Goal: Task Accomplishment & Management: Manage account settings

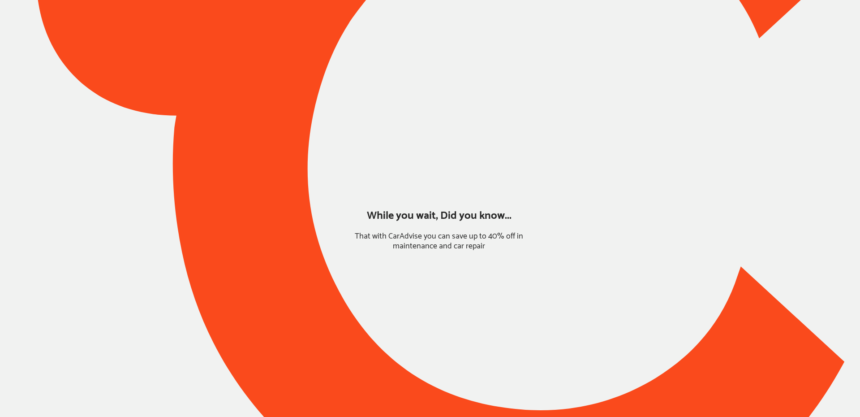
type input "*****"
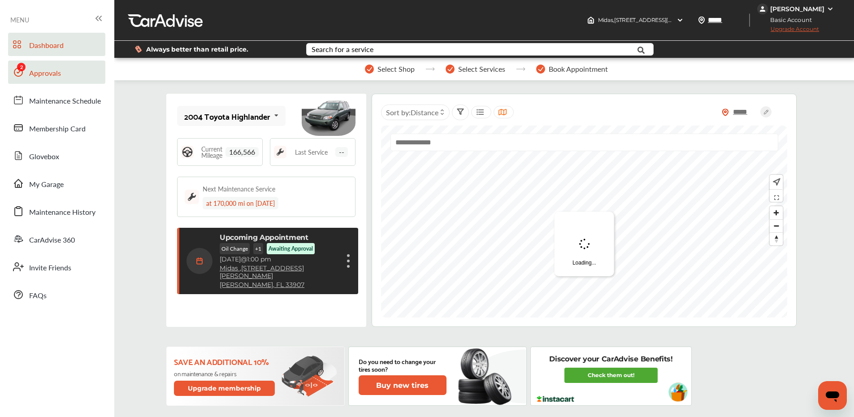
click at [37, 66] on link "Approvals" at bounding box center [56, 71] width 97 height 23
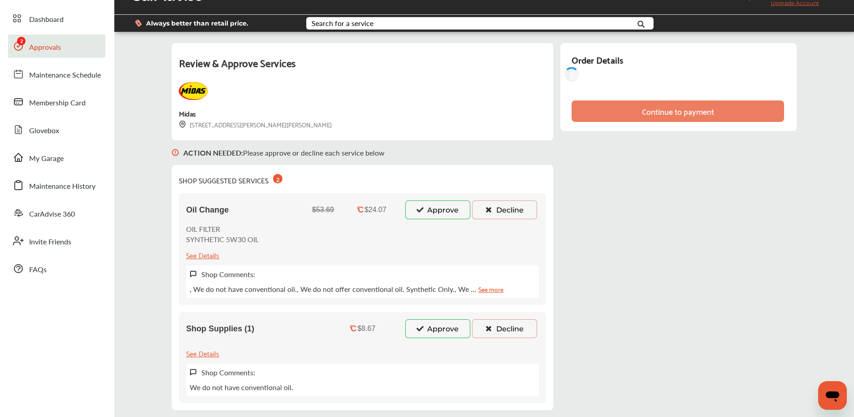
scroll to position [139, 0]
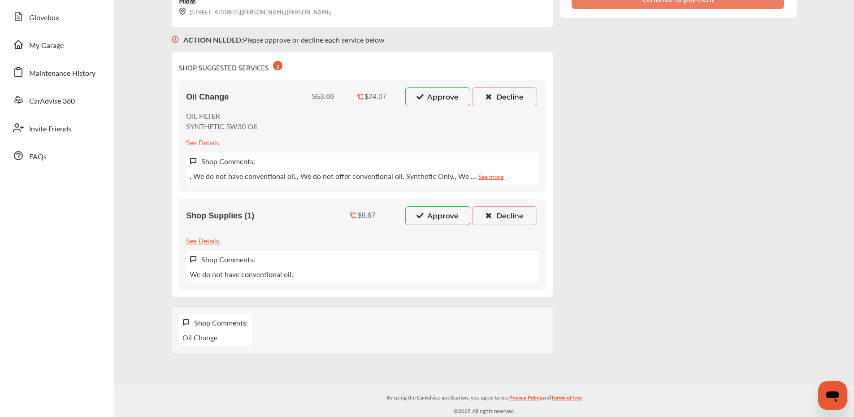
click at [429, 215] on button "Approve" at bounding box center [437, 215] width 65 height 19
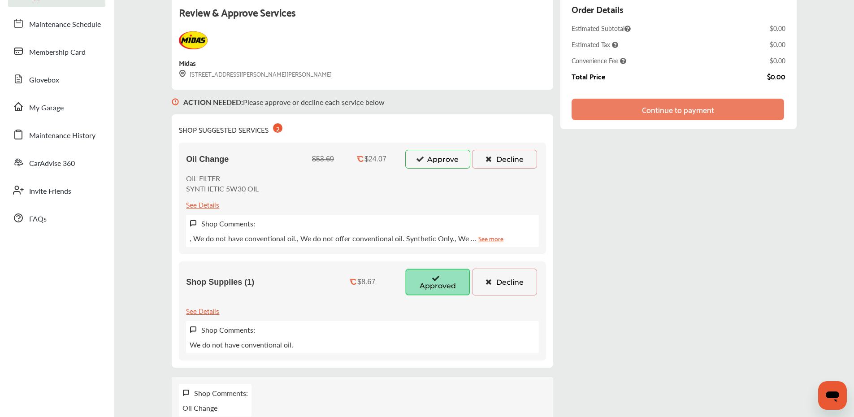
scroll to position [65, 0]
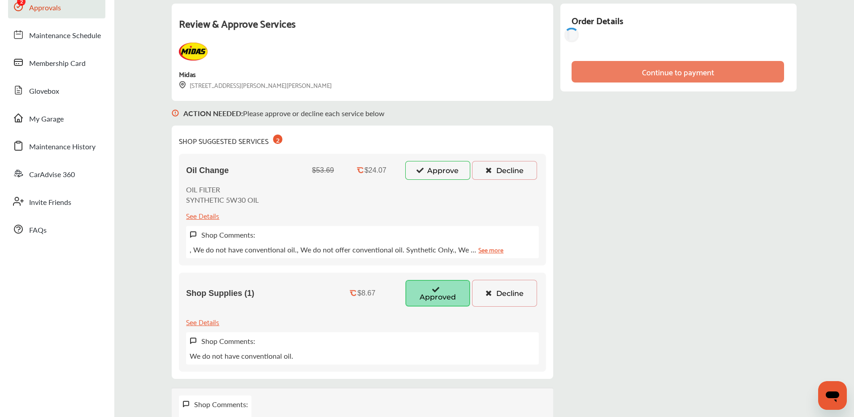
click at [421, 168] on icon at bounding box center [419, 170] width 9 height 6
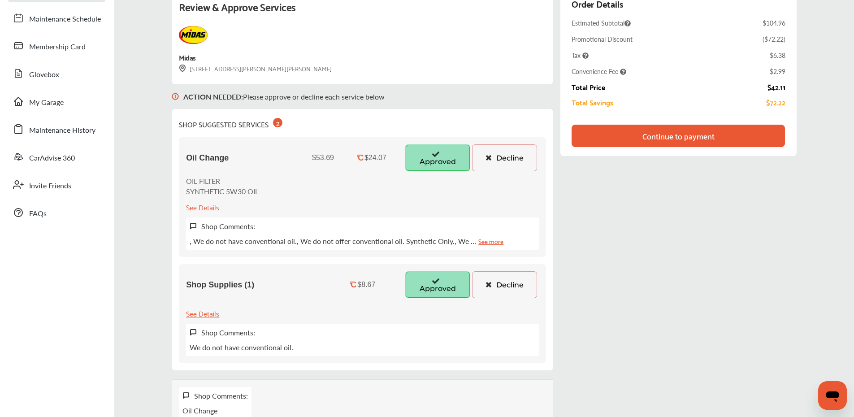
scroll to position [0, 0]
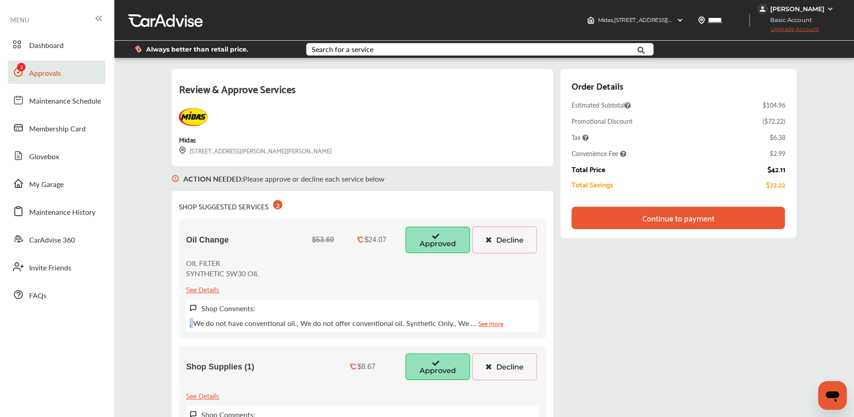
drag, startPoint x: 191, startPoint y: 322, endPoint x: 470, endPoint y: 315, distance: 279.2
click at [470, 315] on div "Shop Comments: , We do not have conventional oil., We do not offer conventional…" at bounding box center [362, 315] width 353 height 32
click at [490, 323] on link "See more" at bounding box center [490, 323] width 25 height 10
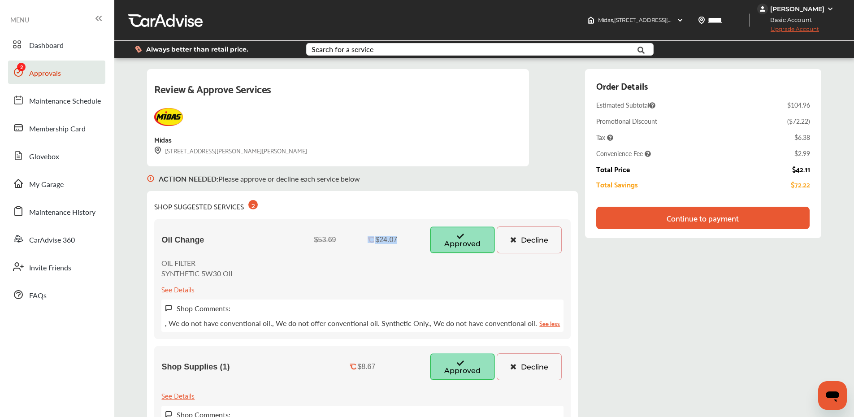
drag, startPoint x: 365, startPoint y: 240, endPoint x: 399, endPoint y: 242, distance: 33.7
click at [399, 242] on div "$24.07" at bounding box center [382, 240] width 71 height 8
click at [397, 242] on div "$24.07" at bounding box center [382, 240] width 71 height 8
drag, startPoint x: 362, startPoint y: 239, endPoint x: 399, endPoint y: 242, distance: 36.4
click at [399, 242] on div "$24.07" at bounding box center [382, 240] width 71 height 8
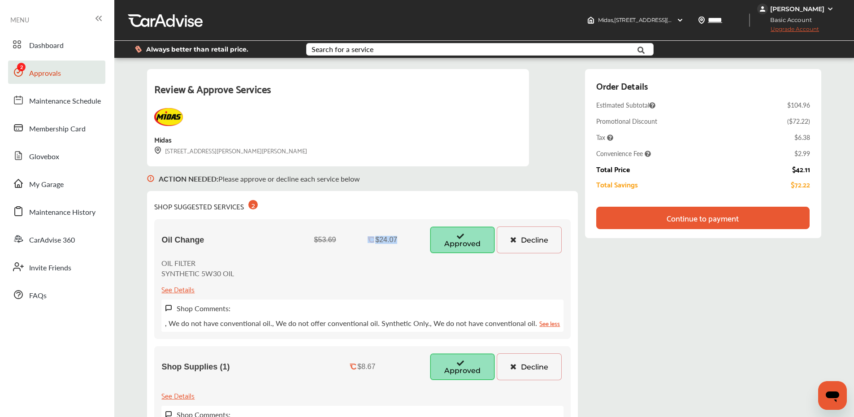
click at [398, 242] on div "$24.07" at bounding box center [382, 240] width 71 height 8
click at [54, 176] on link "My Garage" at bounding box center [56, 183] width 97 height 23
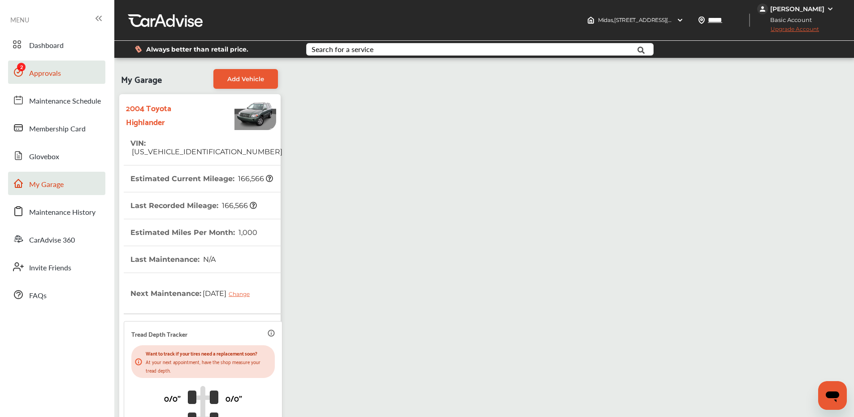
click at [64, 78] on link "Approvals" at bounding box center [56, 71] width 97 height 23
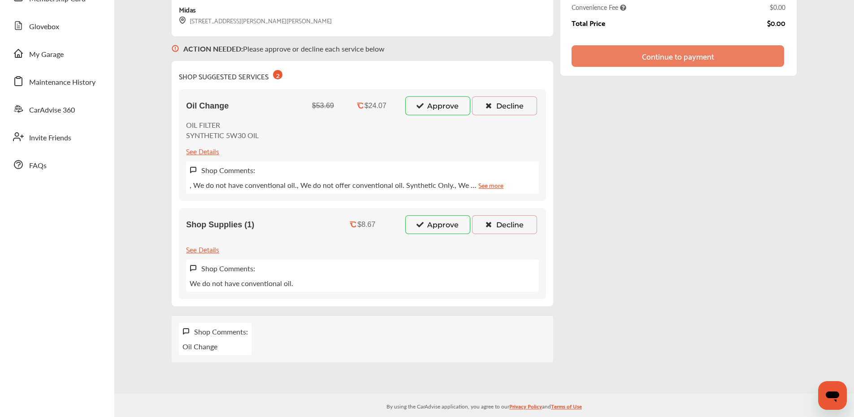
scroll to position [121, 0]
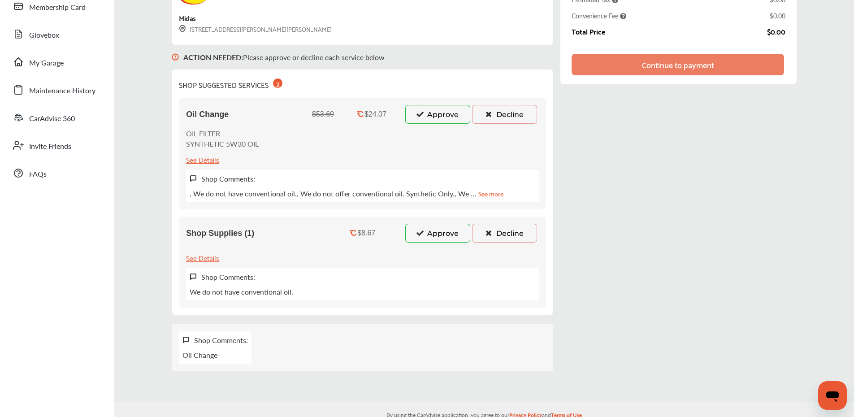
click at [416, 232] on icon at bounding box center [419, 232] width 9 height 6
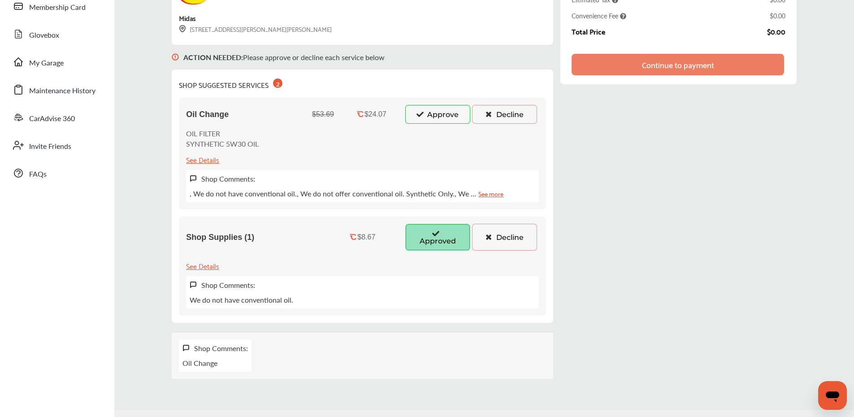
click at [418, 118] on button "Approve" at bounding box center [437, 114] width 65 height 19
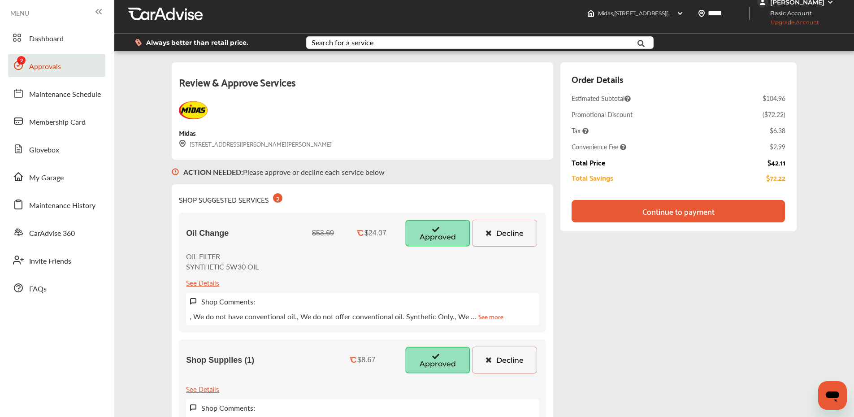
scroll to position [0, 0]
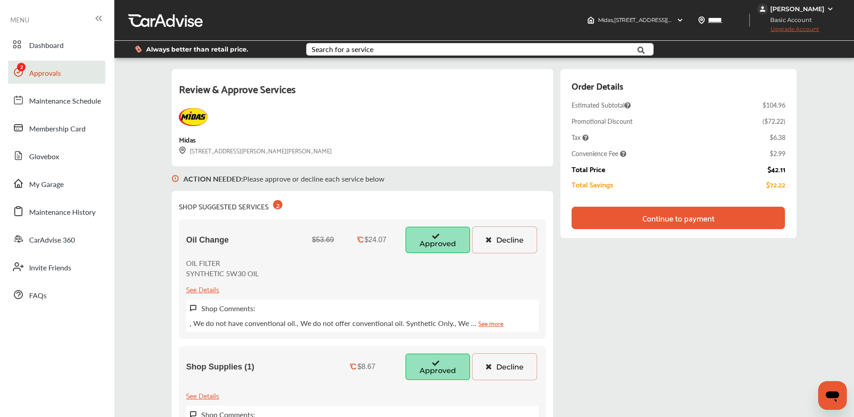
click at [556, 72] on div "Review & Approve Services Midas [STREET_ADDRESS][PERSON_NAME][PERSON_NAME] ACTI…" at bounding box center [484, 288] width 624 height 439
